Goal: Ask a question

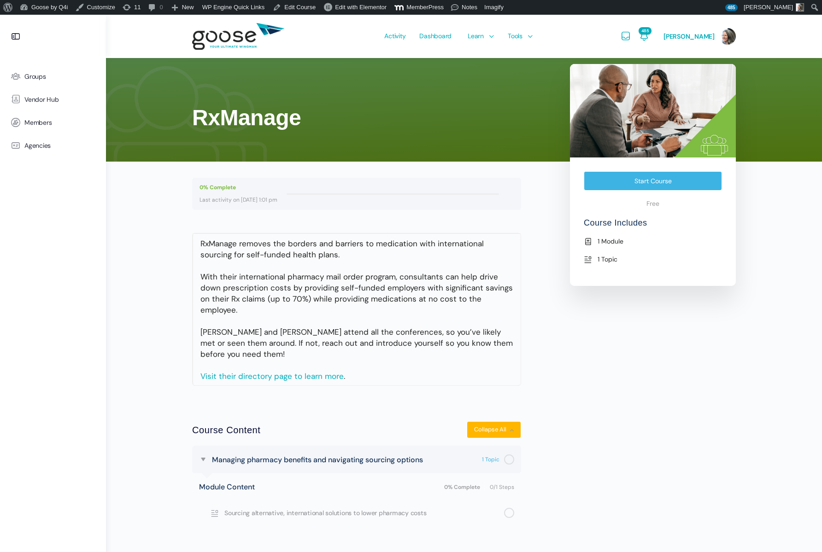
scroll to position [15, 0]
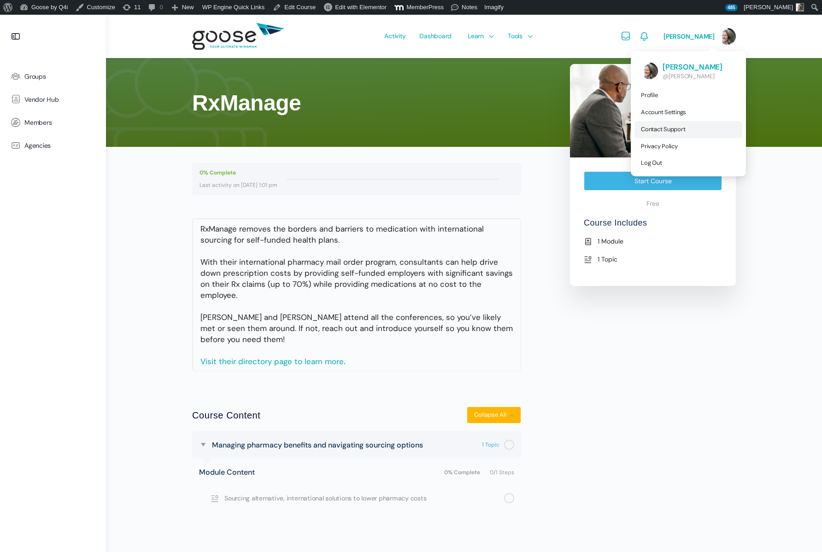
click at [675, 129] on span "Contact Support" at bounding box center [663, 129] width 44 height 8
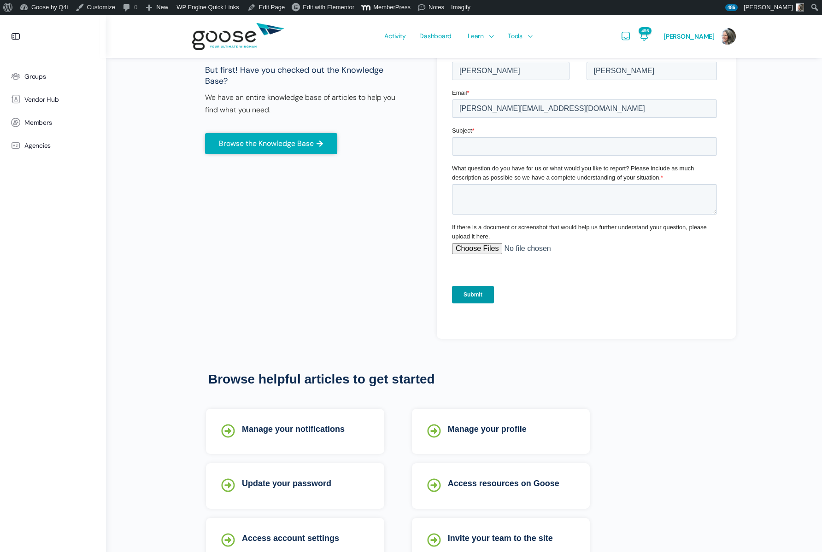
scroll to position [169, 0]
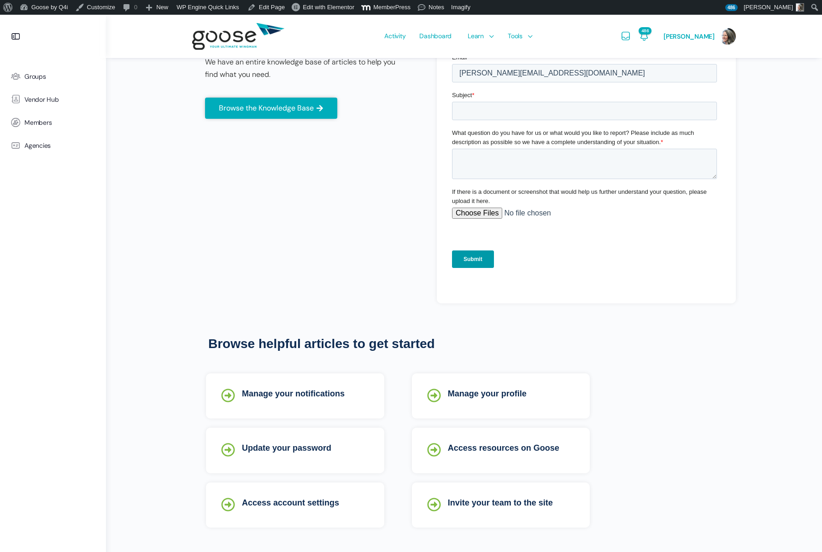
click at [496, 499] on link "Invite your team to the site" at bounding box center [500, 502] width 105 height 9
